Goal: Entertainment & Leisure: Browse casually

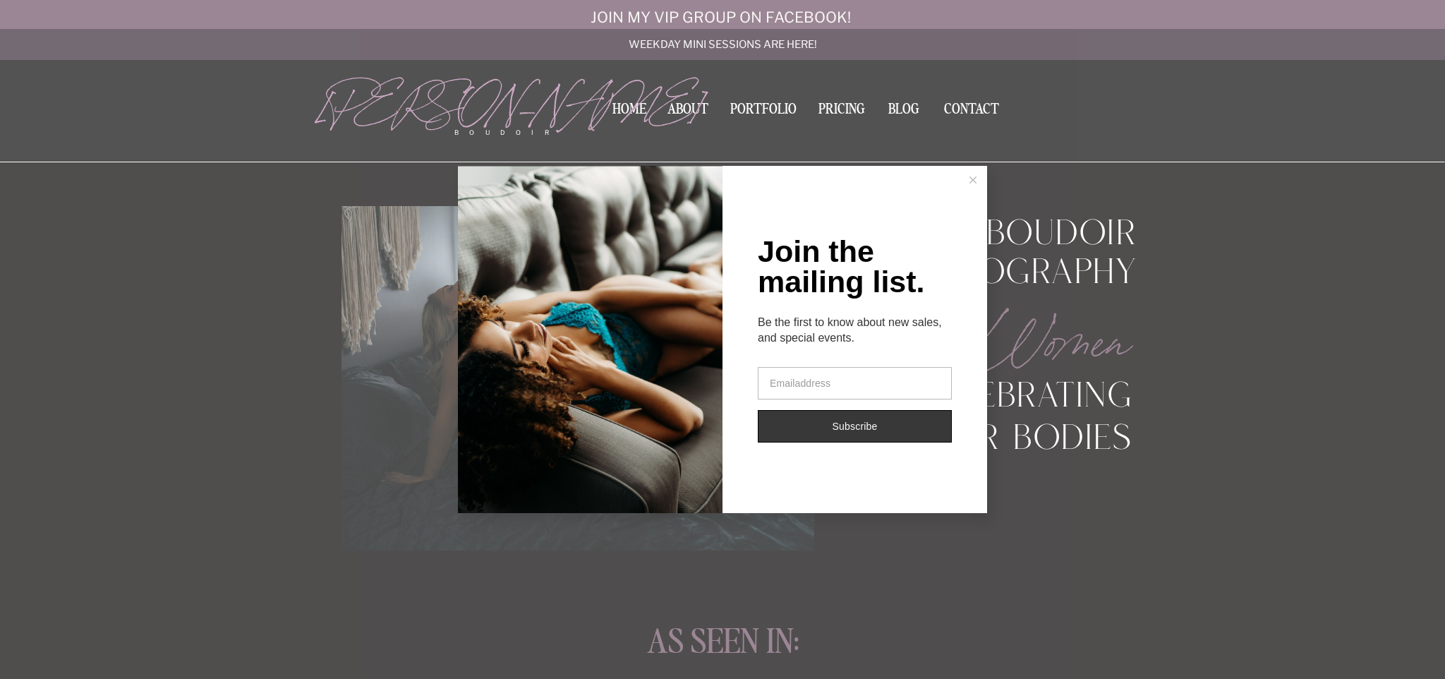
click at [767, 111] on div "Join the mailing list. Be the first to know about new sales, and special events…" at bounding box center [722, 339] width 1445 height 679
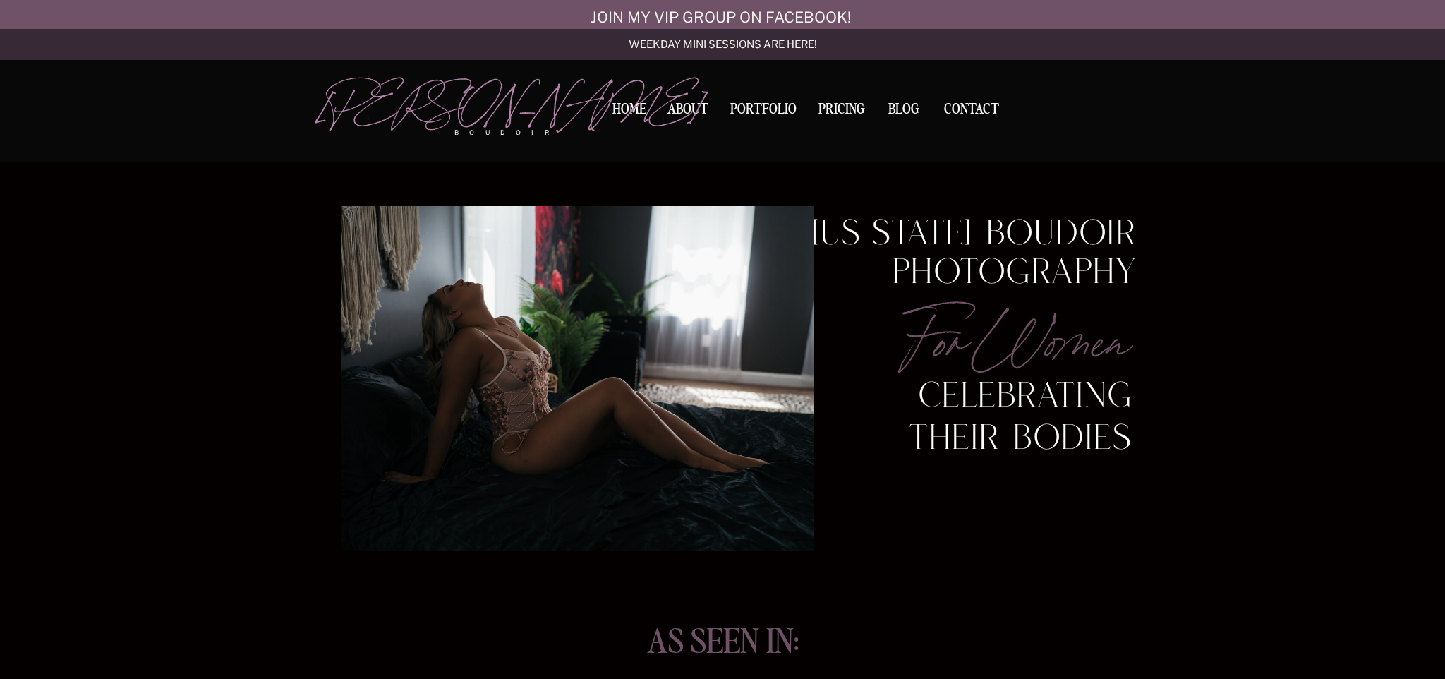
click at [767, 111] on nav "Portfolio" at bounding box center [764, 111] width 76 height 19
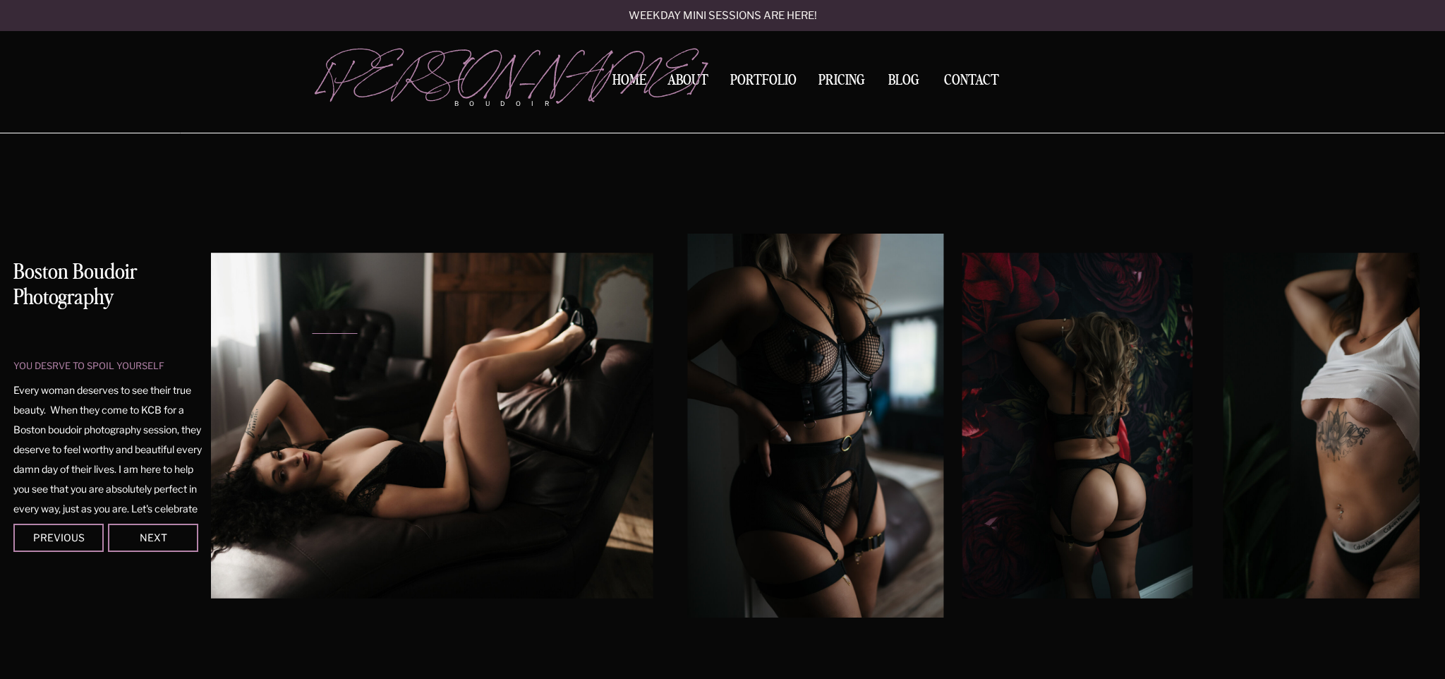
click at [450, 425] on img at bounding box center [394, 426] width 518 height 346
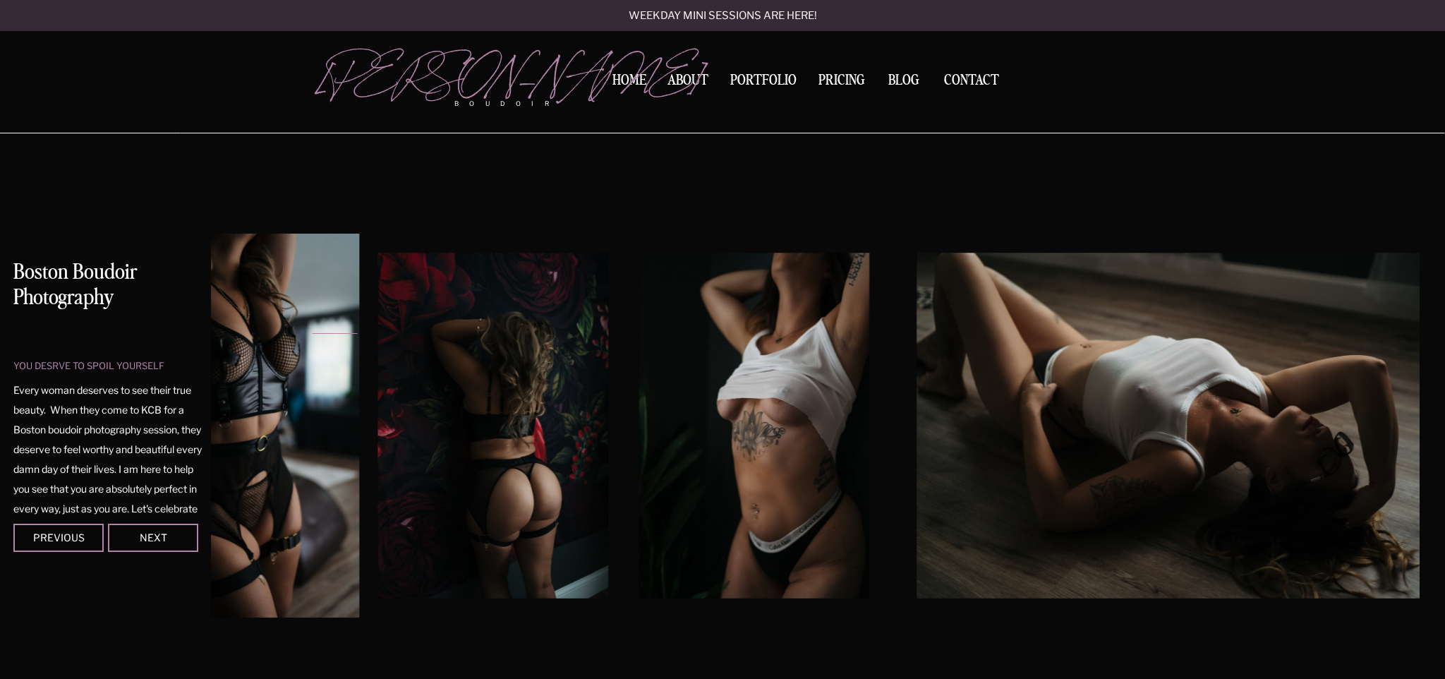
click at [649, 457] on img at bounding box center [754, 426] width 230 height 346
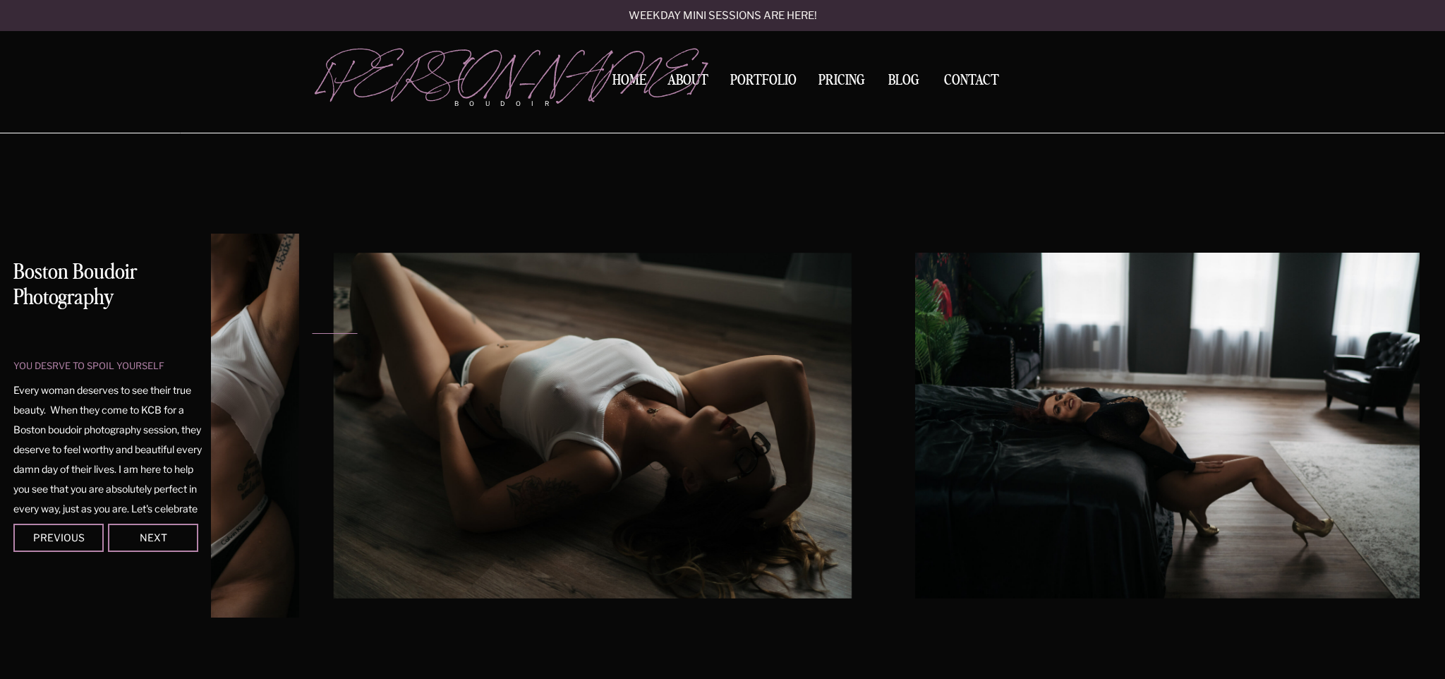
click at [629, 443] on img at bounding box center [593, 426] width 518 height 346
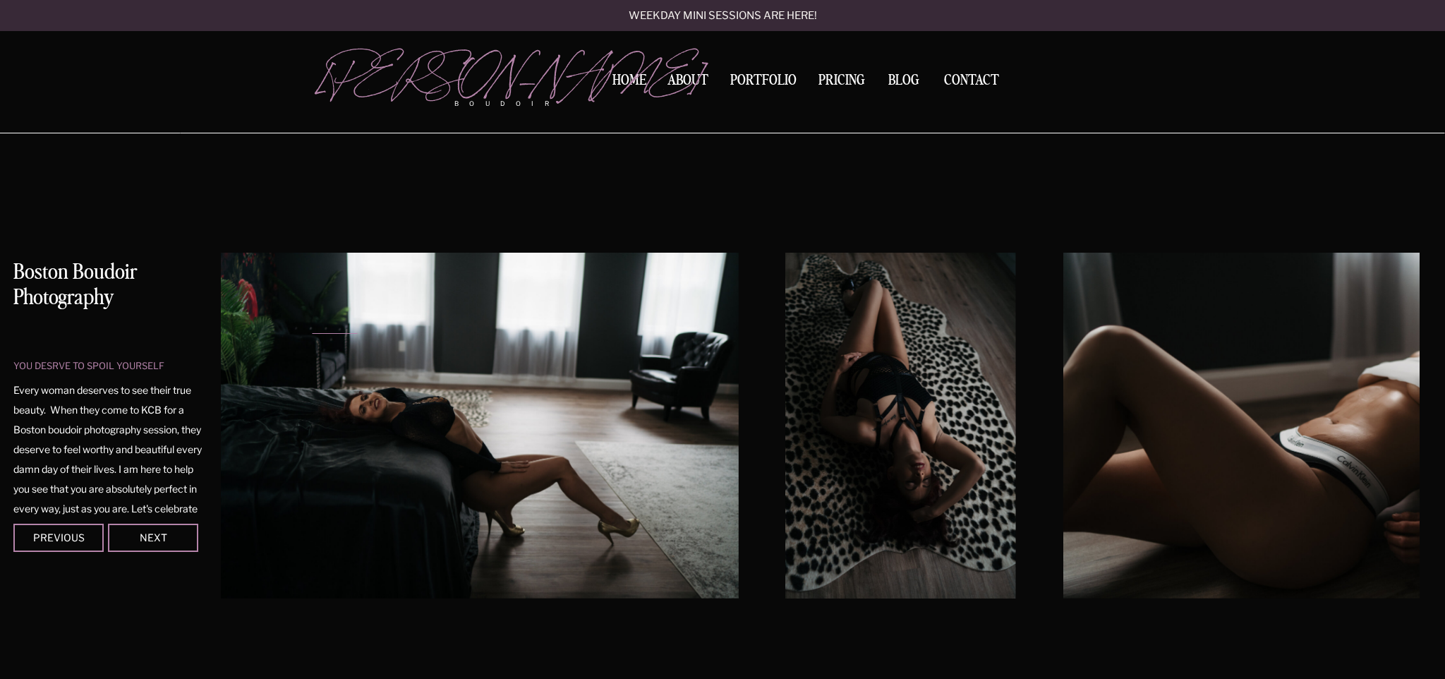
click at [358, 425] on img at bounding box center [479, 426] width 518 height 346
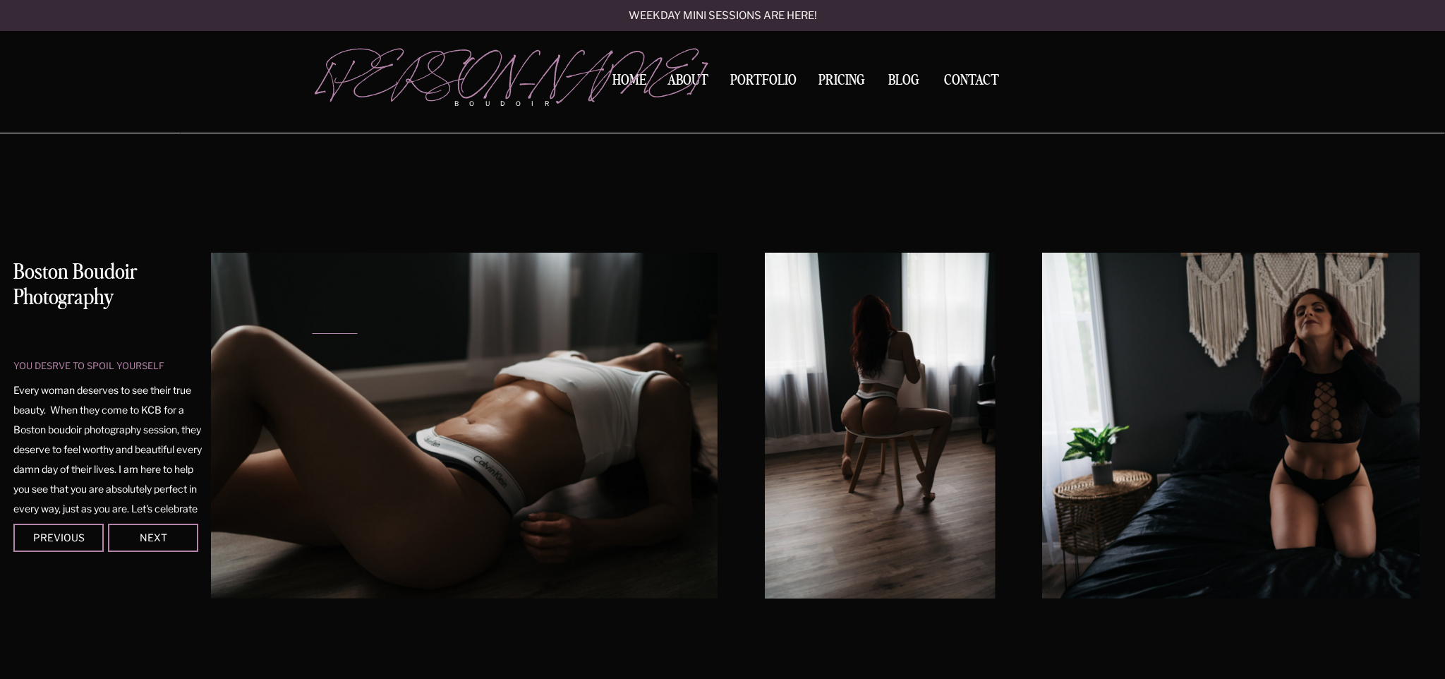
click at [281, 429] on img at bounding box center [459, 426] width 518 height 346
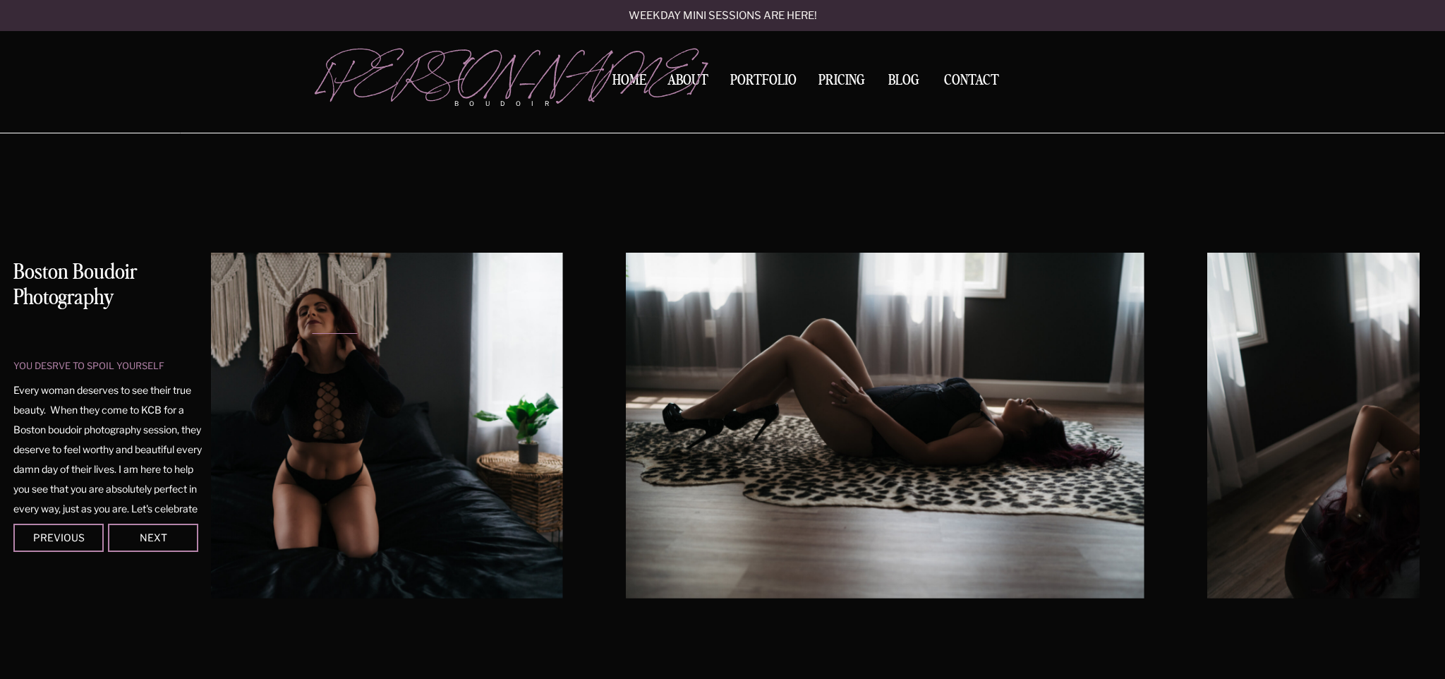
click at [368, 413] on img at bounding box center [304, 426] width 518 height 346
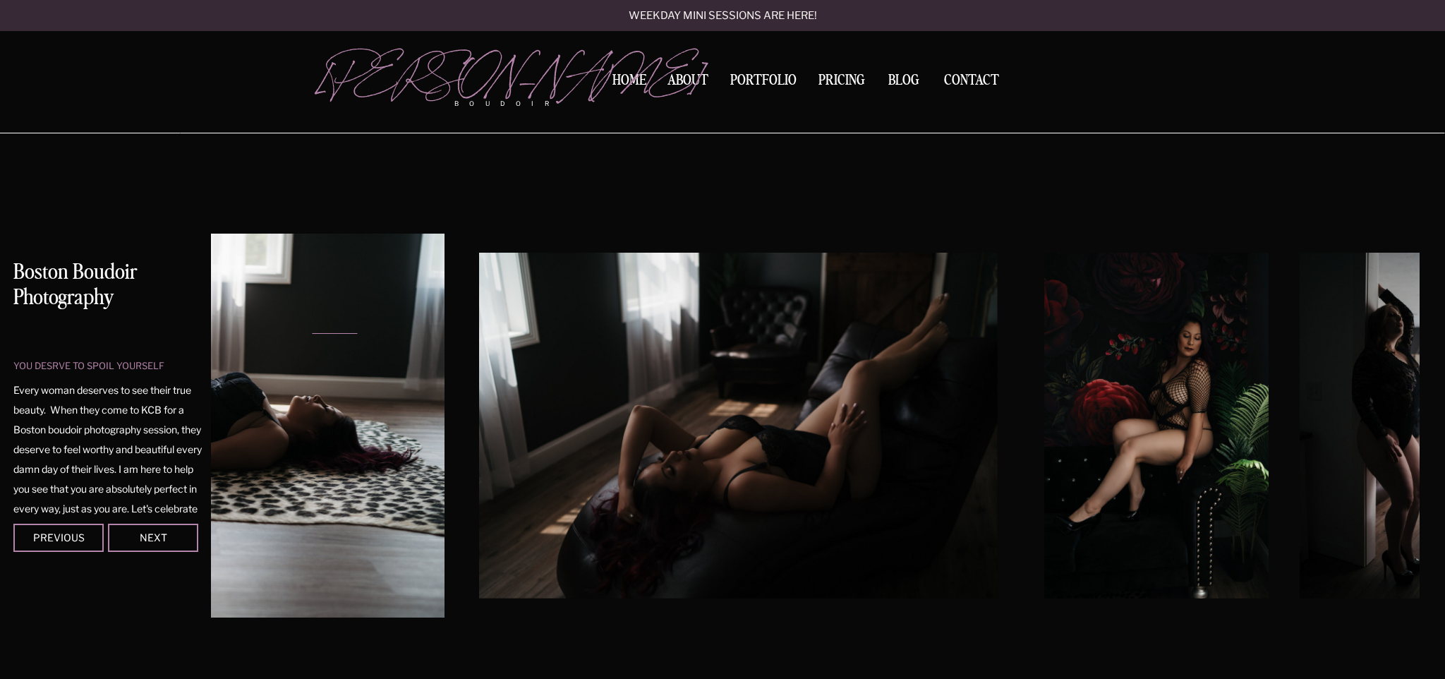
click at [299, 404] on div "you desrve to spoil yourself Boston Boudoir Photography Every woman deserves to…" at bounding box center [722, 419] width 847 height 572
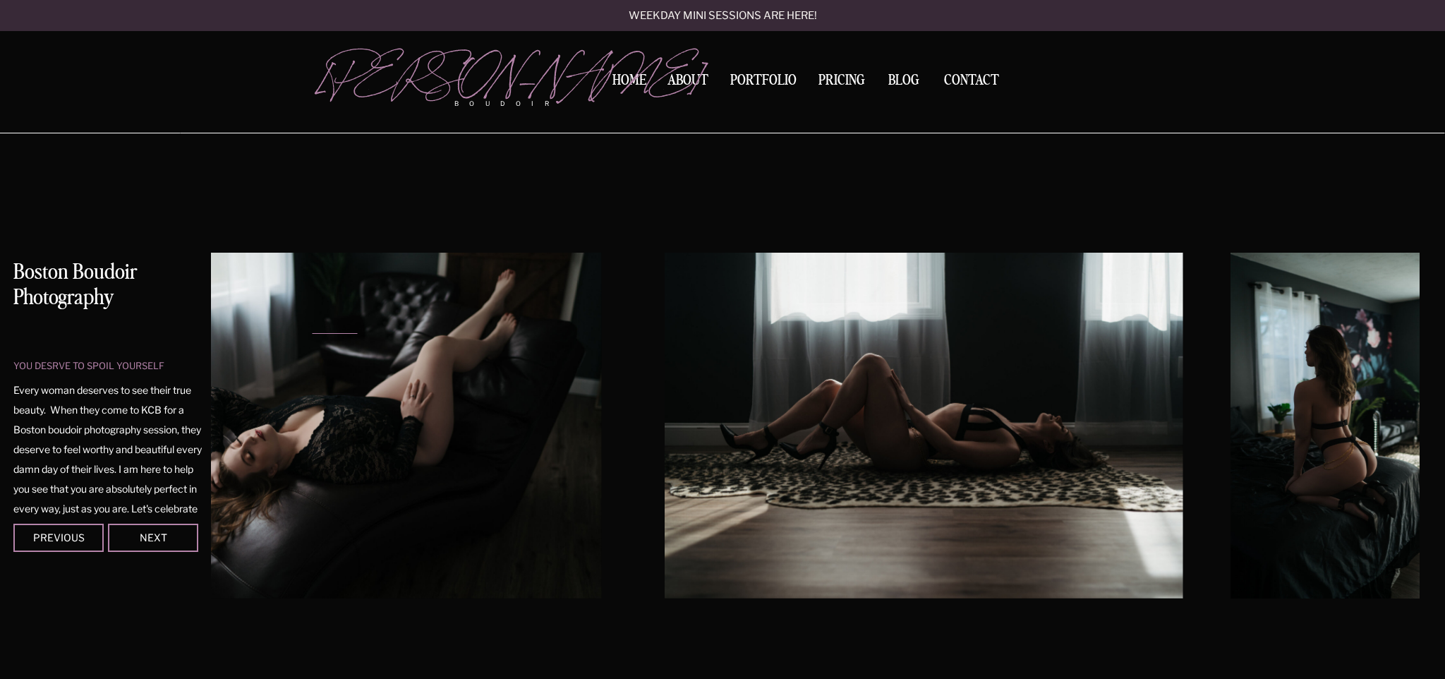
click at [299, 422] on div "you desrve to spoil yourself Boston Boudoir Photography Every woman deserves to…" at bounding box center [722, 419] width 847 height 572
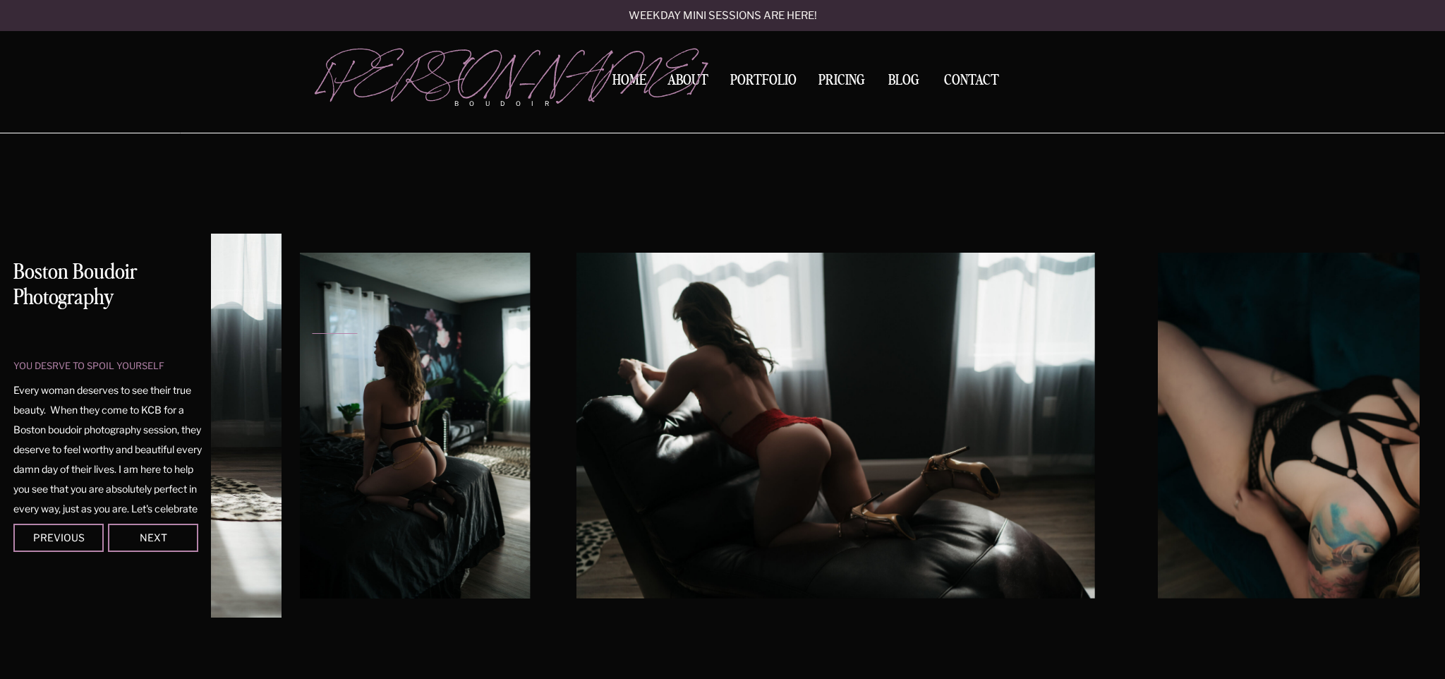
click at [299, 456] on div "you desrve to spoil yourself Boston Boudoir Photography Every woman deserves to…" at bounding box center [722, 419] width 847 height 572
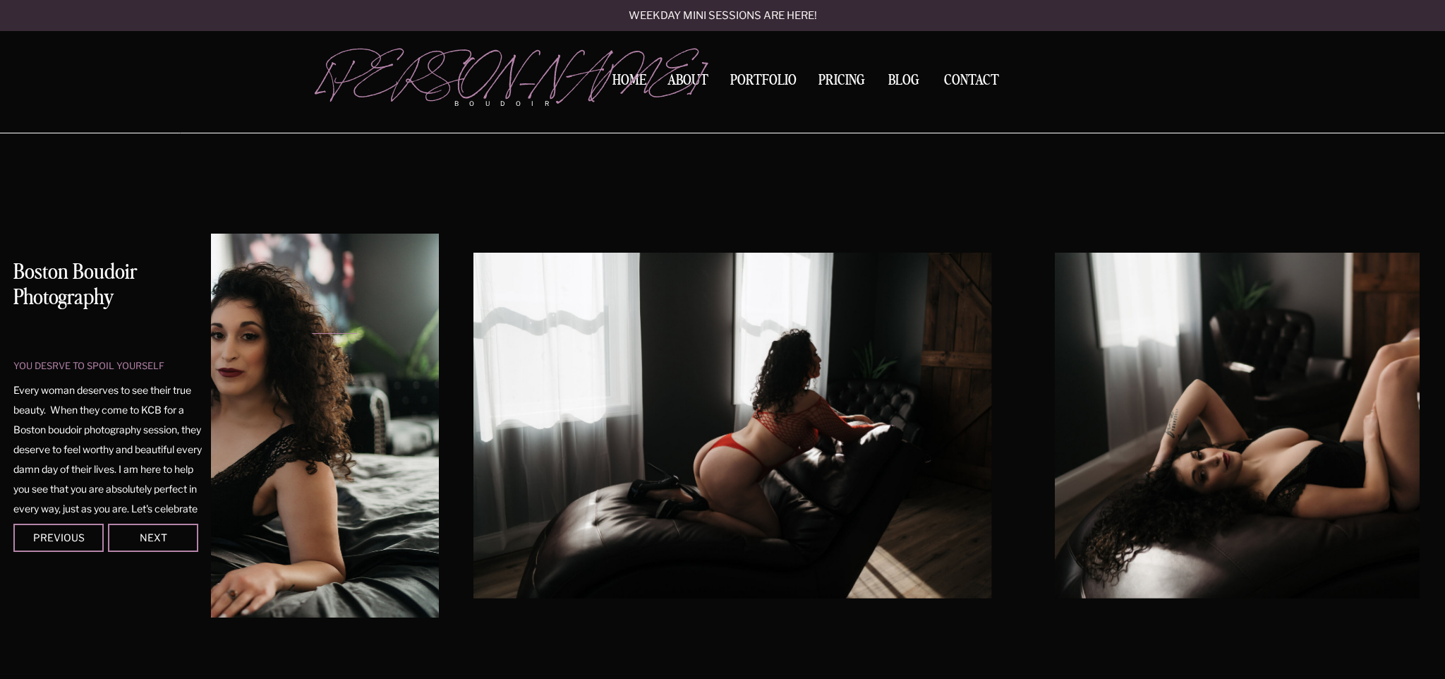
click at [283, 399] on img at bounding box center [151, 426] width 576 height 384
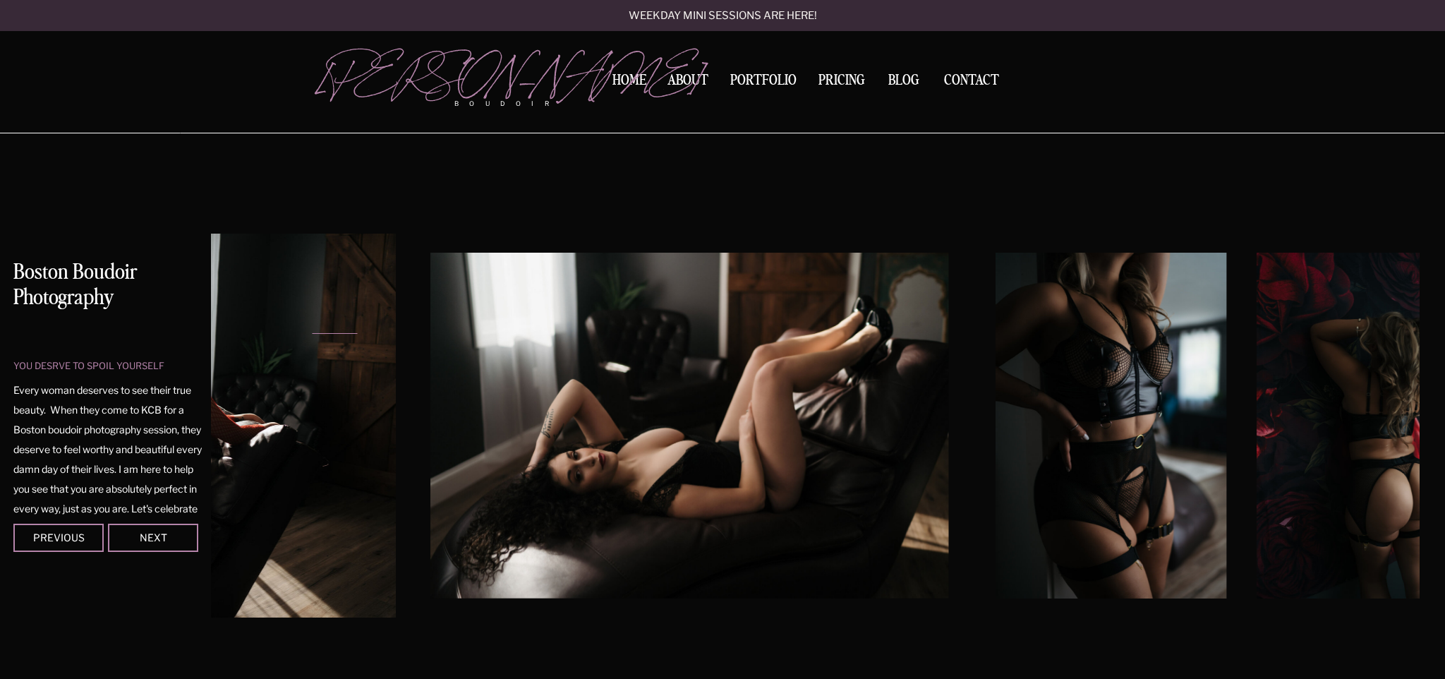
click at [219, 396] on img at bounding box center [108, 426] width 576 height 384
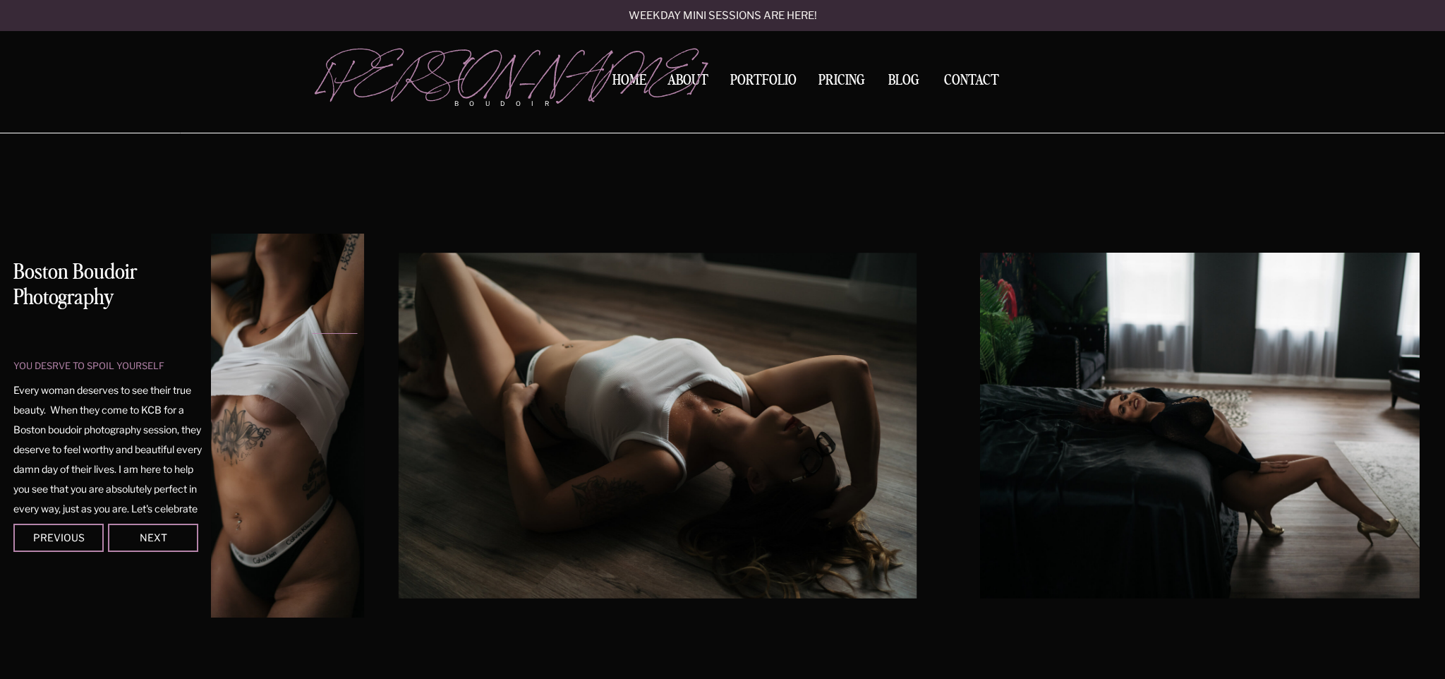
click at [270, 433] on img at bounding box center [236, 426] width 256 height 384
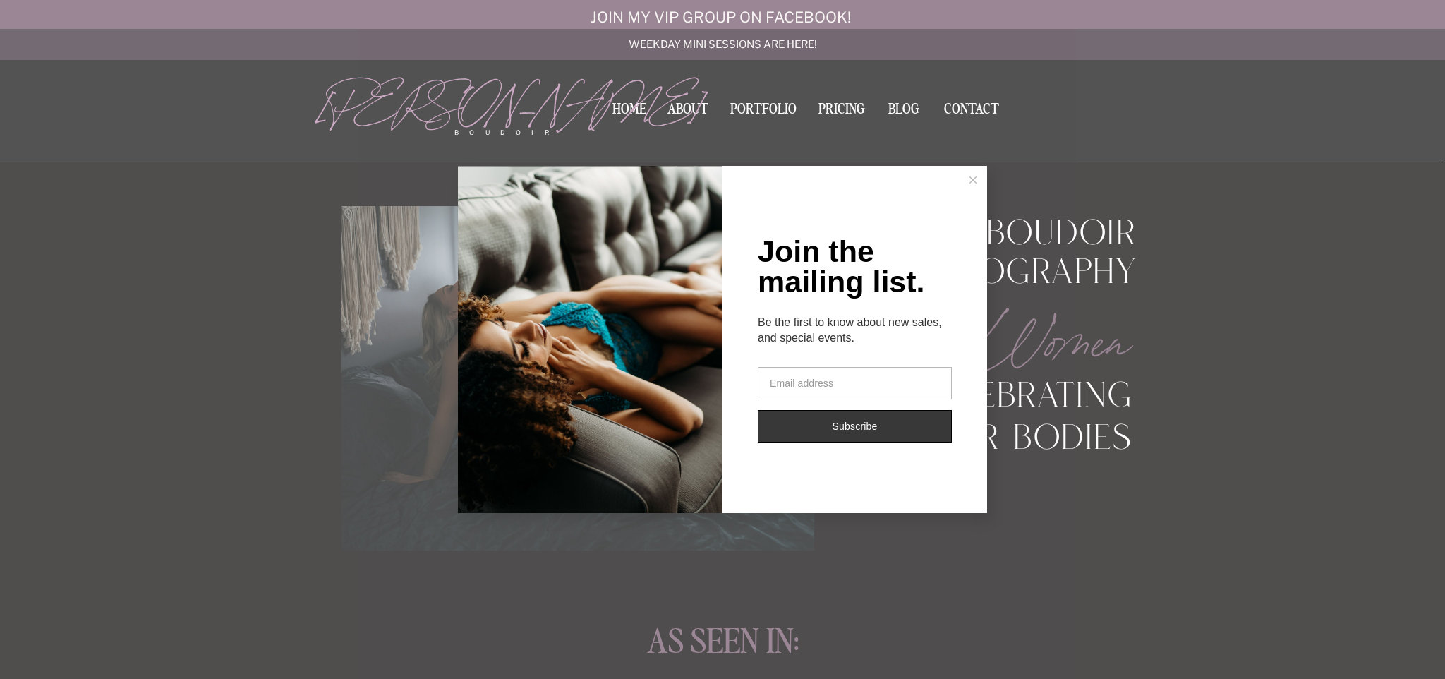
click at [1185, 566] on div "Join the mailing list. Be the first to know about new sales, and special events…" at bounding box center [722, 339] width 1445 height 679
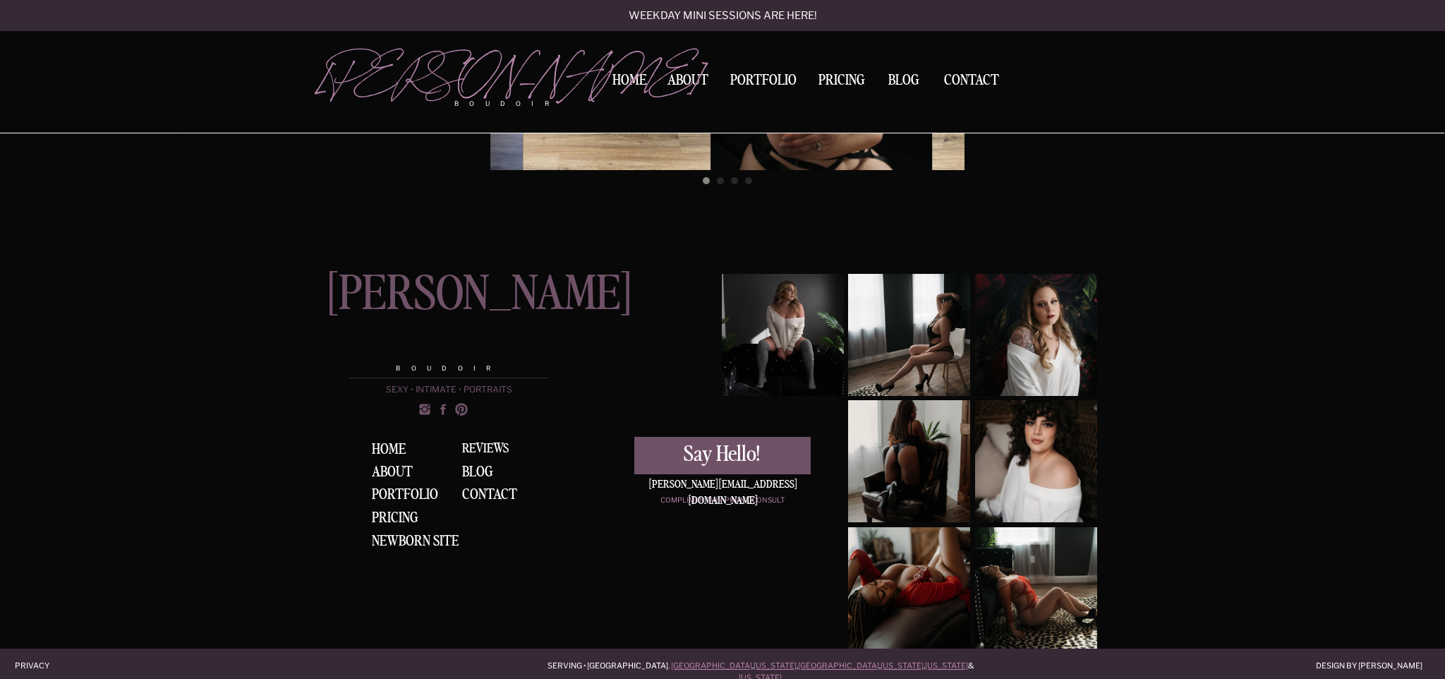
scroll to position [4538, 0]
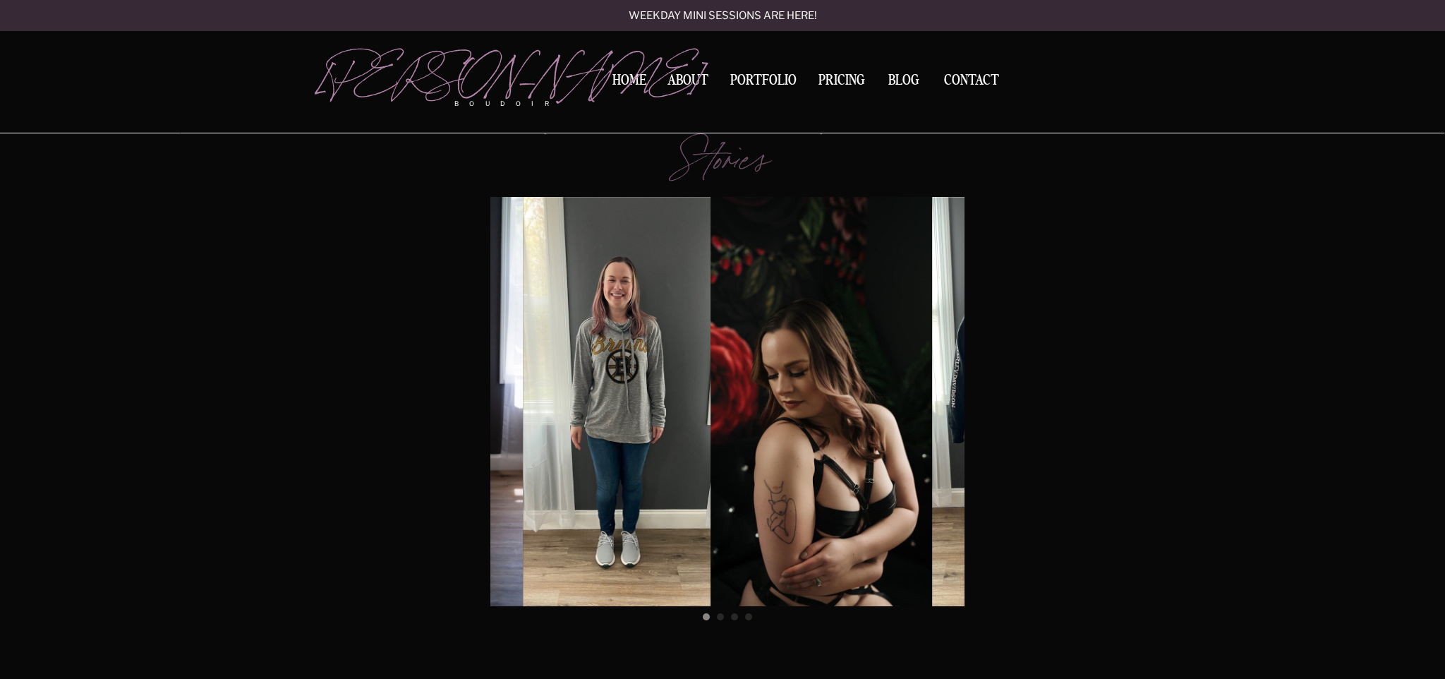
scroll to position [4116, 0]
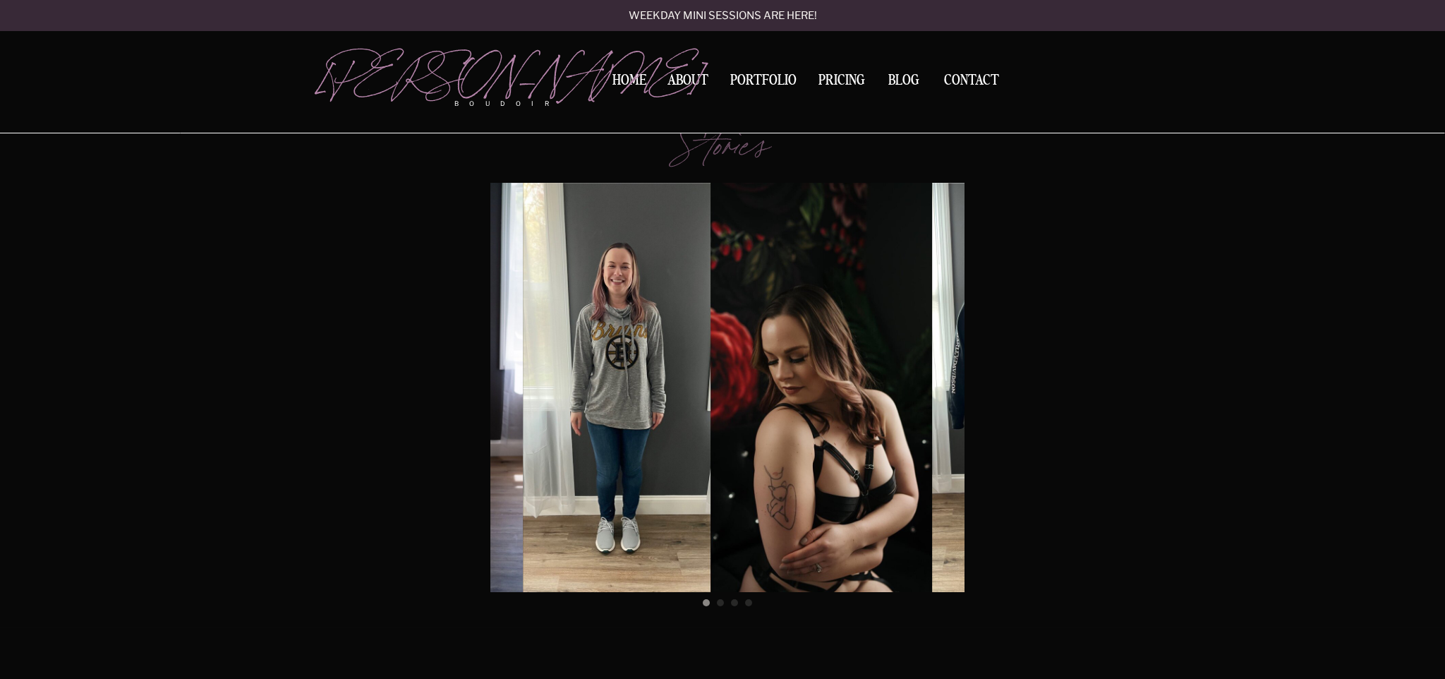
click at [862, 558] on img at bounding box center [727, 387] width 409 height 409
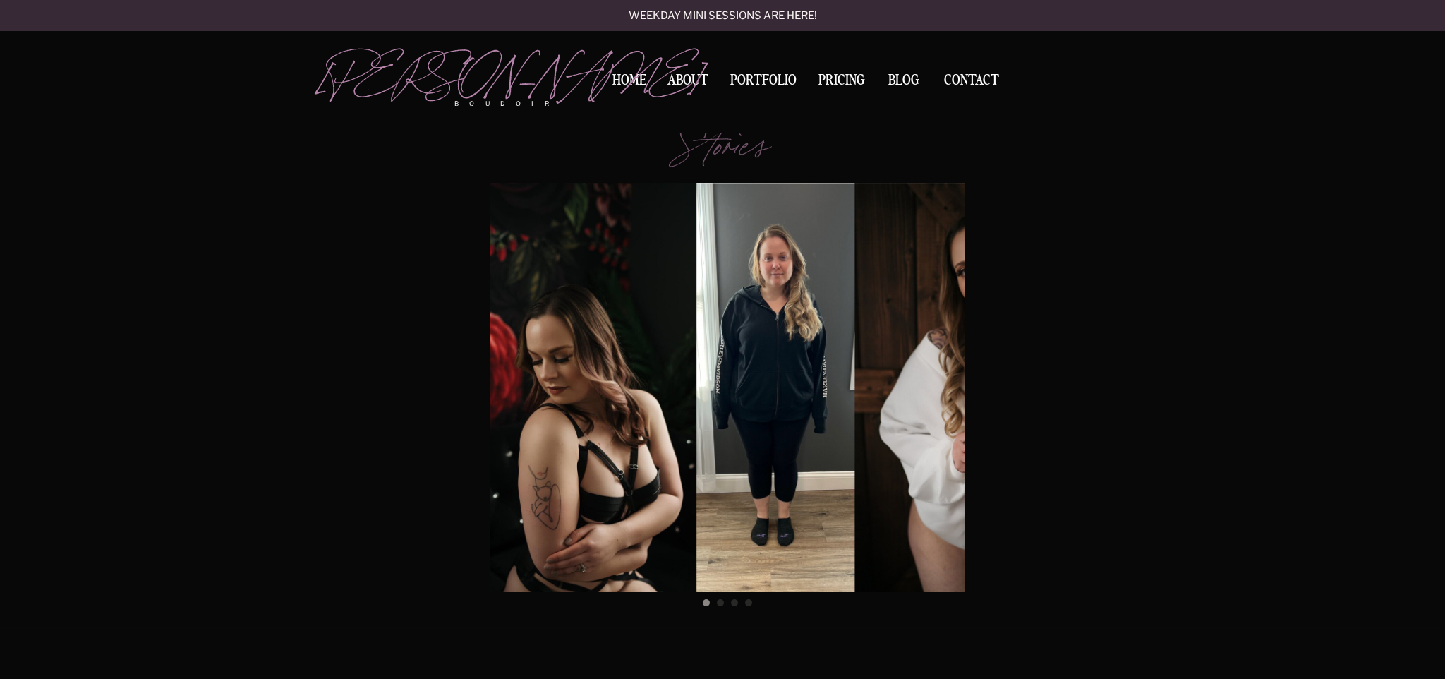
click at [599, 539] on img at bounding box center [491, 387] width 409 height 409
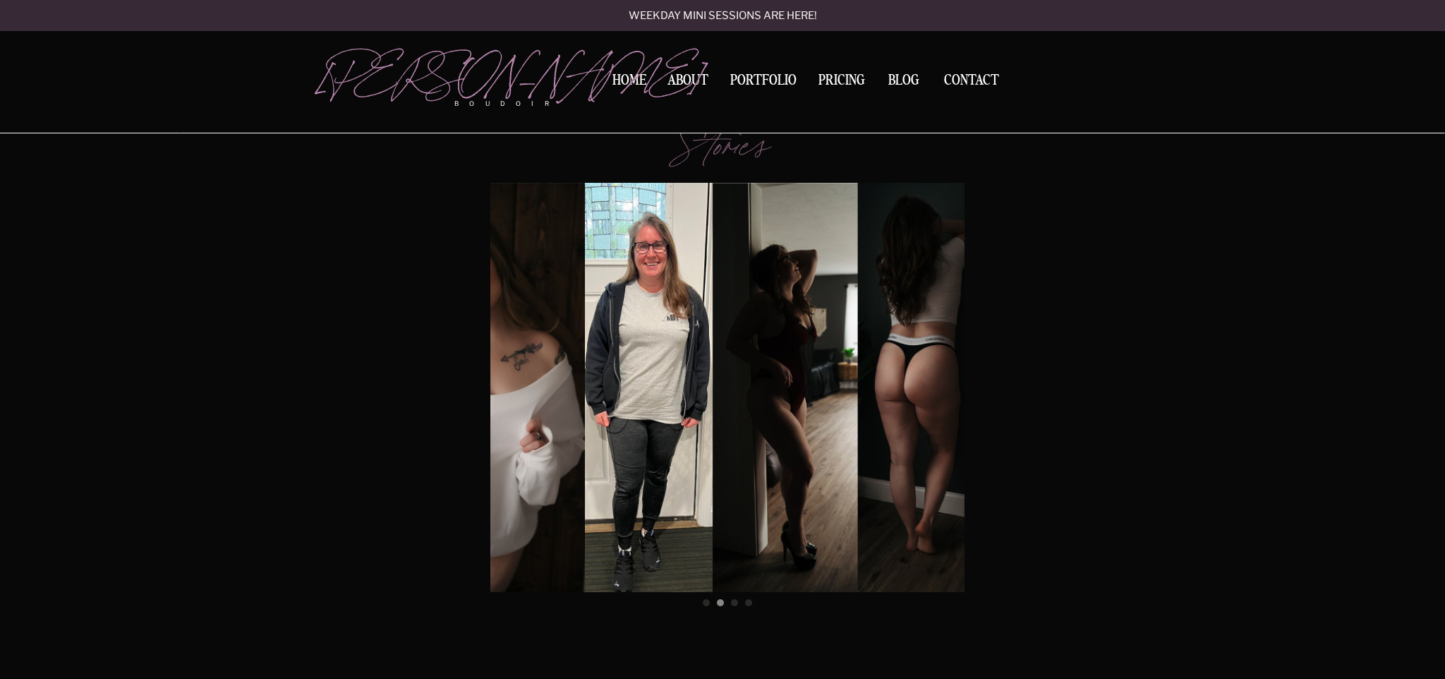
click at [555, 450] on img at bounding box center [380, 387] width 409 height 409
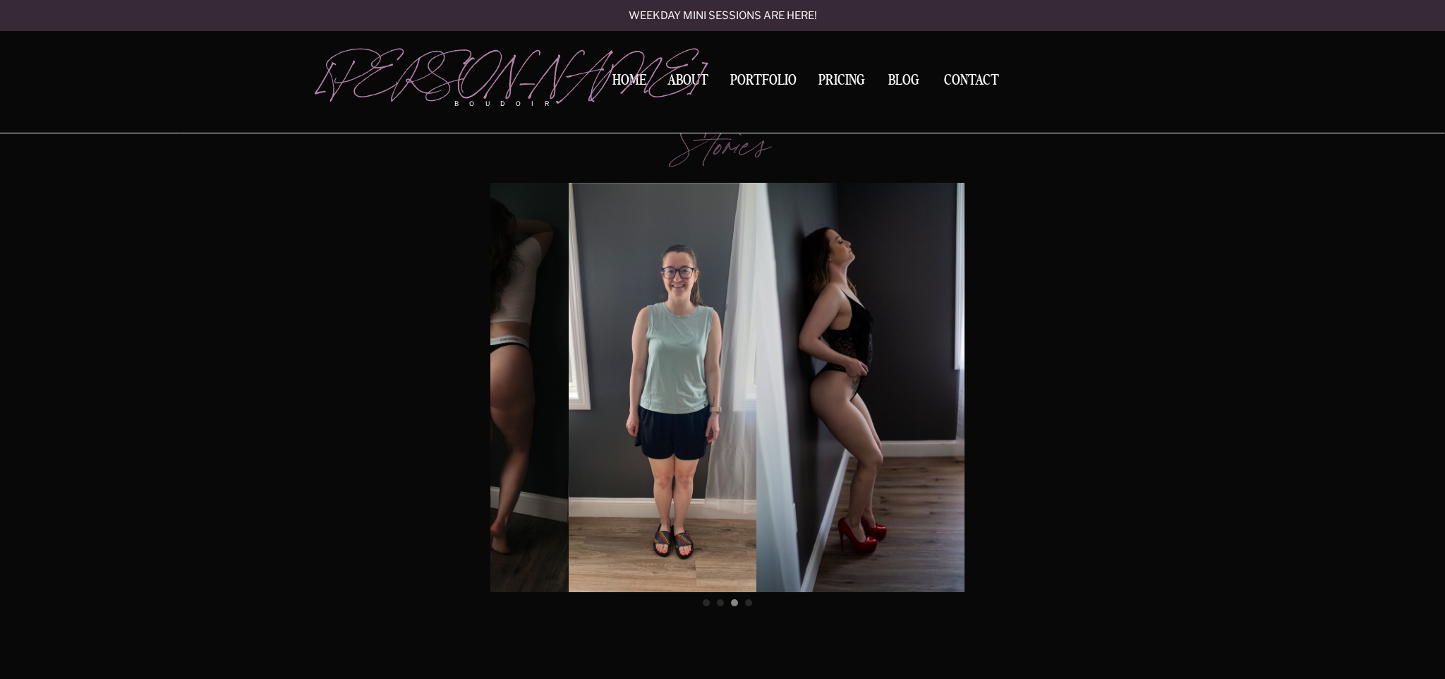
click at [519, 390] on img at bounding box center [364, 387] width 409 height 409
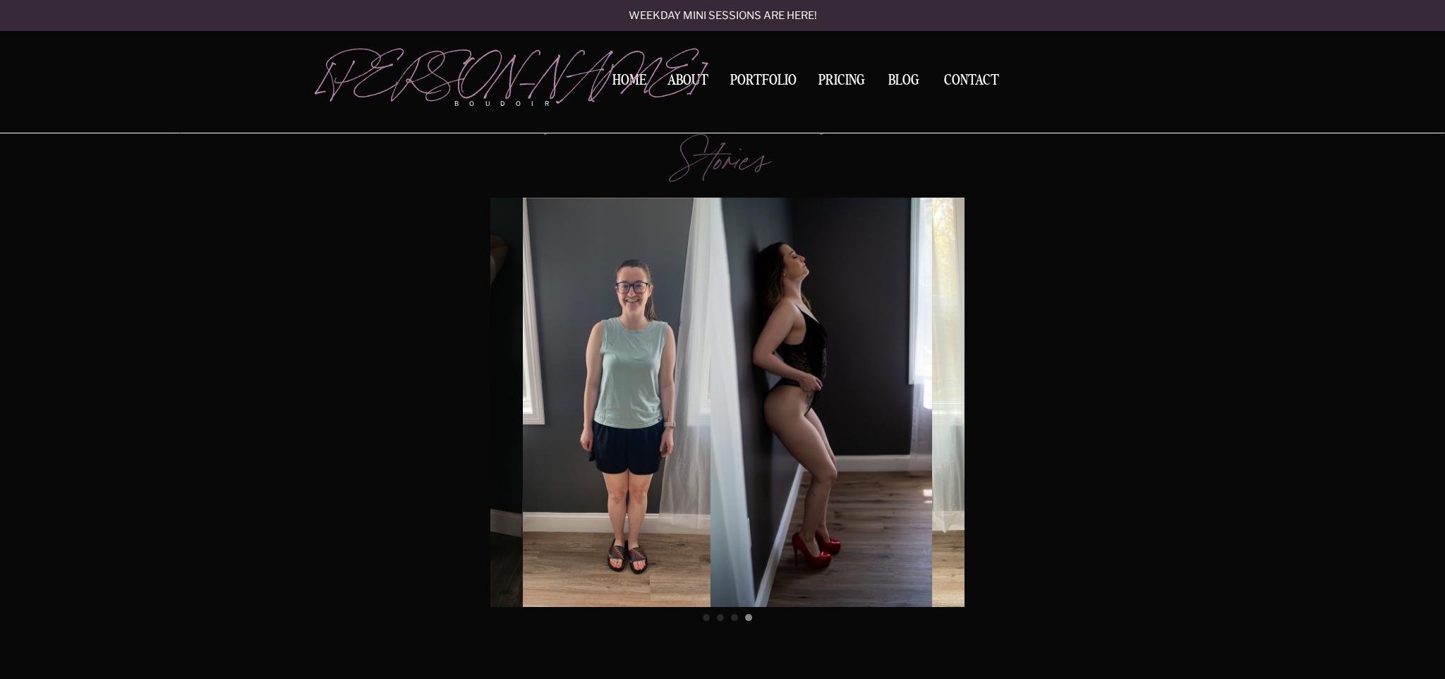
scroll to position [4101, 0]
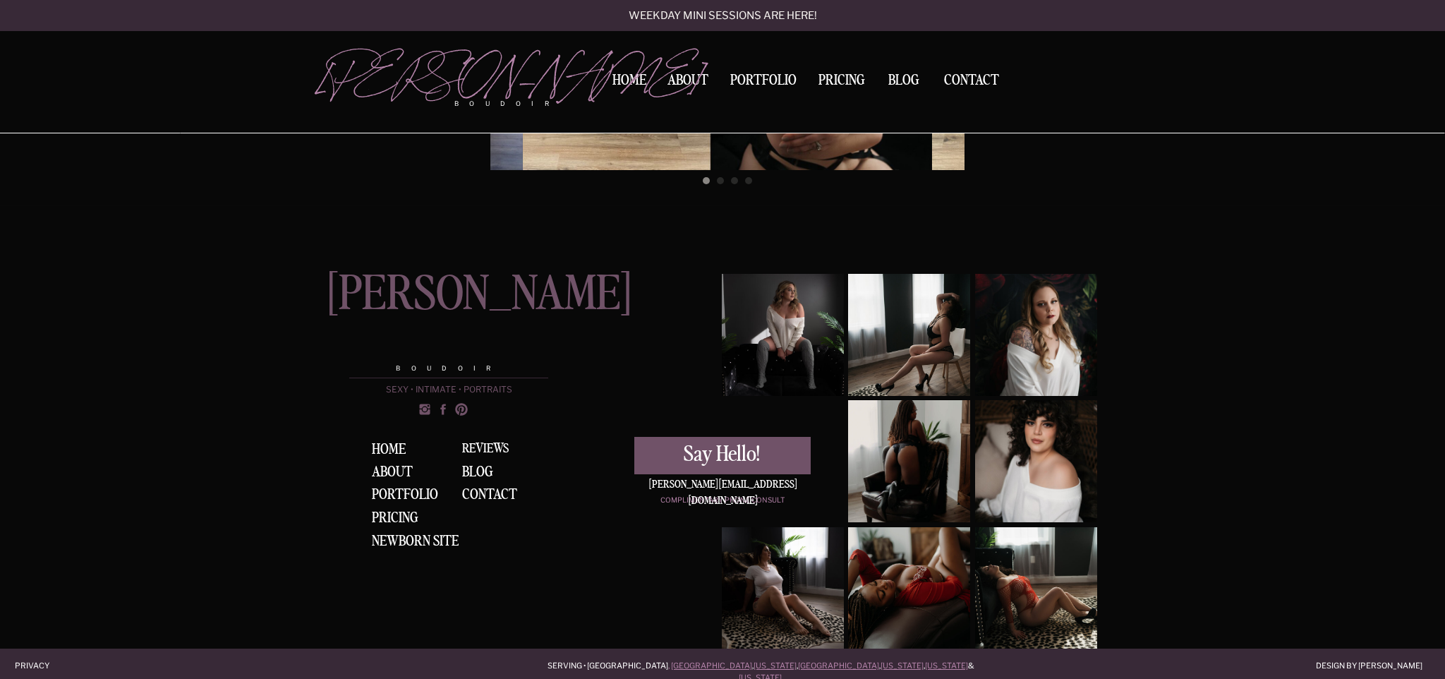
scroll to position [4538, 0]
drag, startPoint x: 865, startPoint y: 346, endPoint x: 703, endPoint y: 343, distance: 161.6
